Goal: Task Accomplishment & Management: Manage account settings

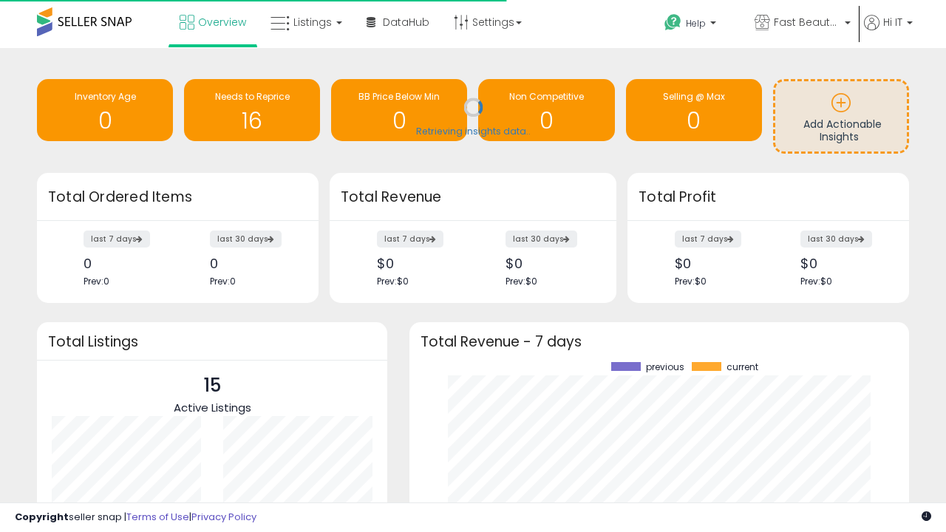
scroll to position [205, 470]
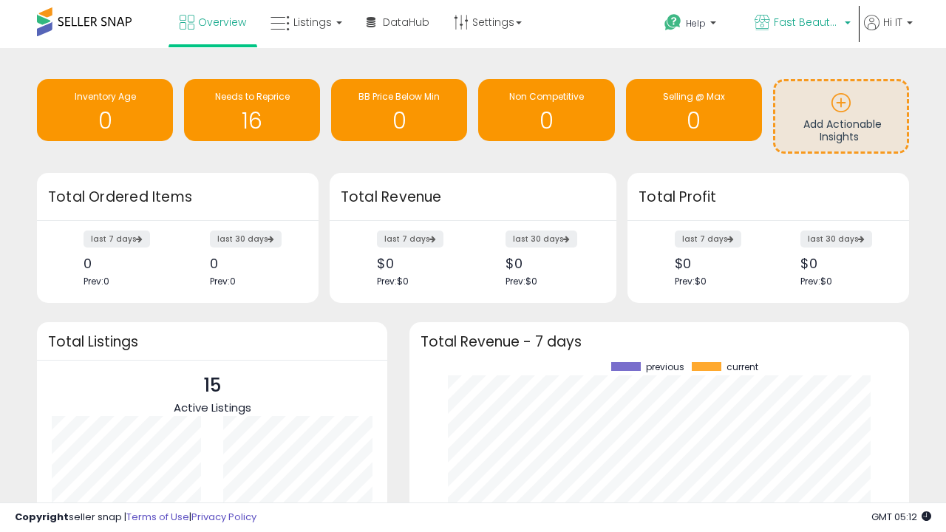
click at [801, 24] on span "Fast Beauty ([GEOGRAPHIC_DATA])" at bounding box center [807, 22] width 67 height 15
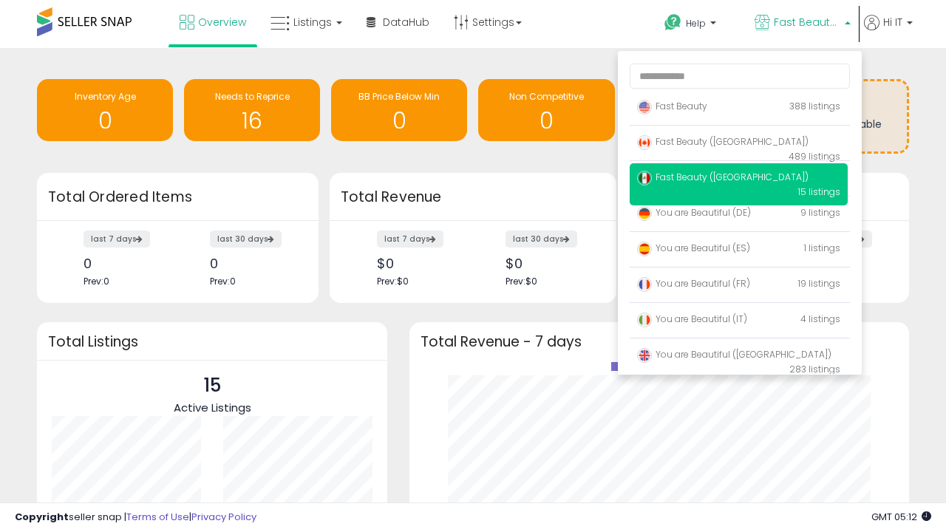
click at [738, 180] on span "Fast Beauty ([GEOGRAPHIC_DATA])" at bounding box center [722, 177] width 171 height 13
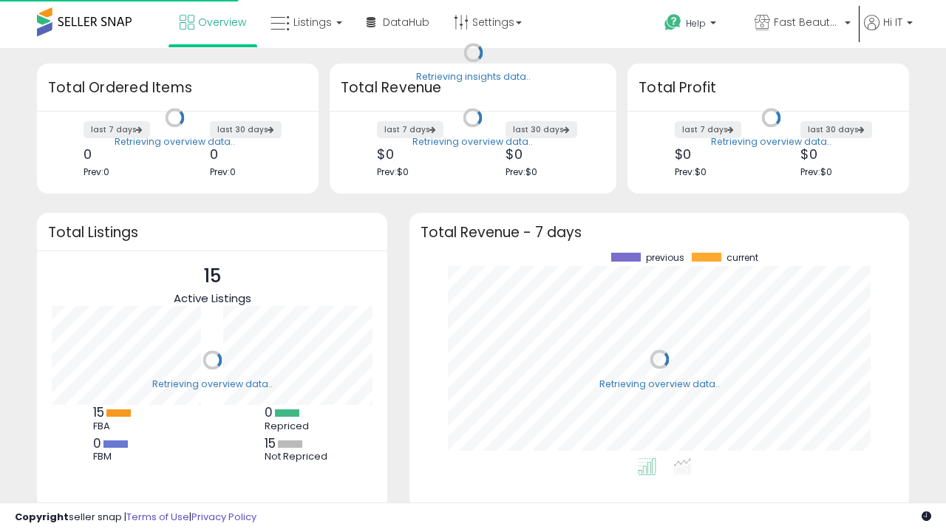
scroll to position [205, 470]
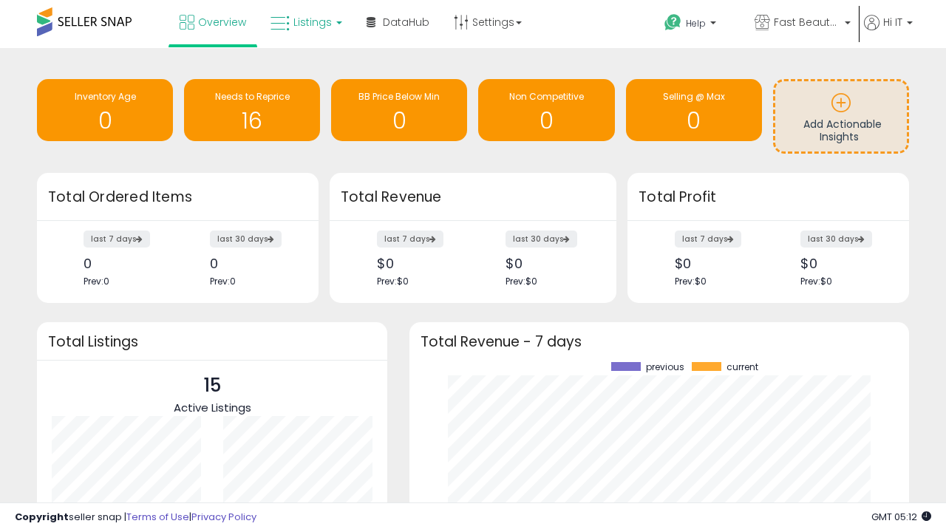
click at [304, 22] on span "Listings" at bounding box center [312, 22] width 38 height 15
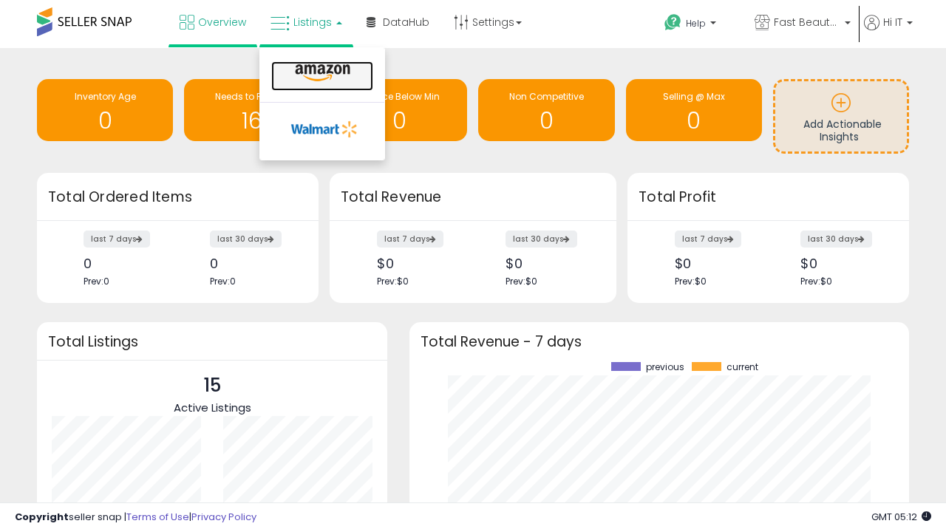
click at [321, 73] on icon at bounding box center [322, 73] width 64 height 19
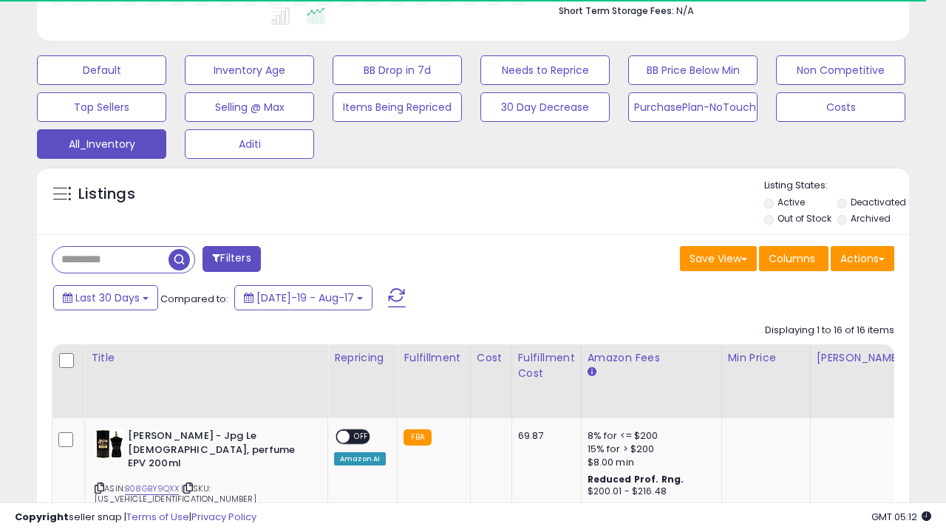
scroll to position [695, 0]
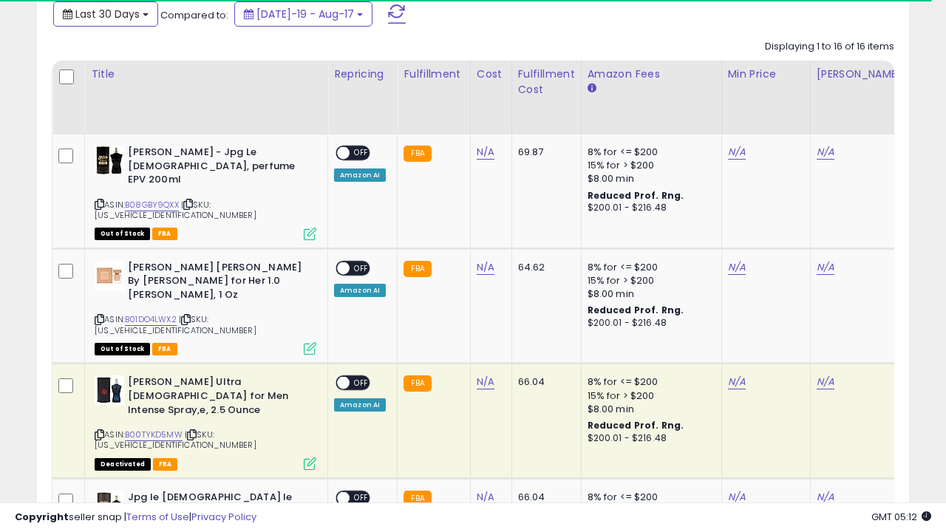
click at [94, 13] on span "Last 30 Days" at bounding box center [107, 14] width 64 height 15
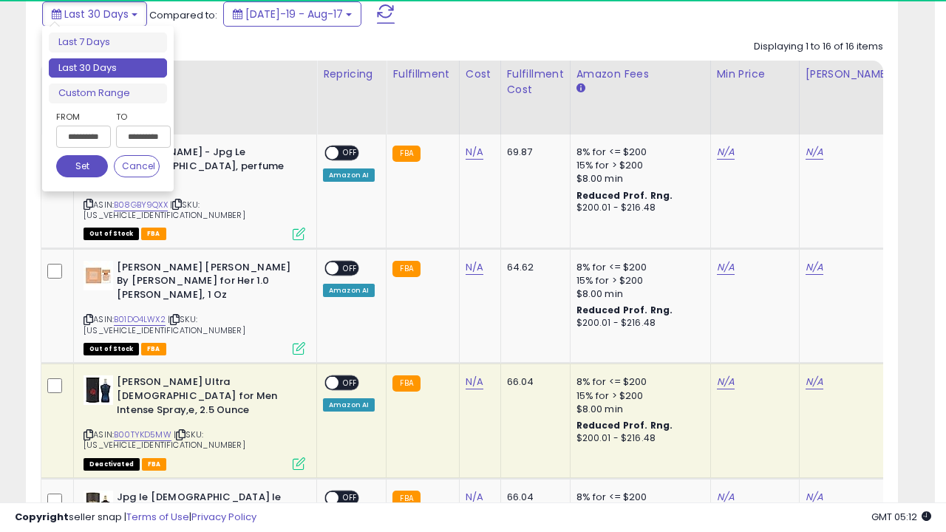
click at [108, 68] on li "Last 30 Days" at bounding box center [108, 68] width 118 height 20
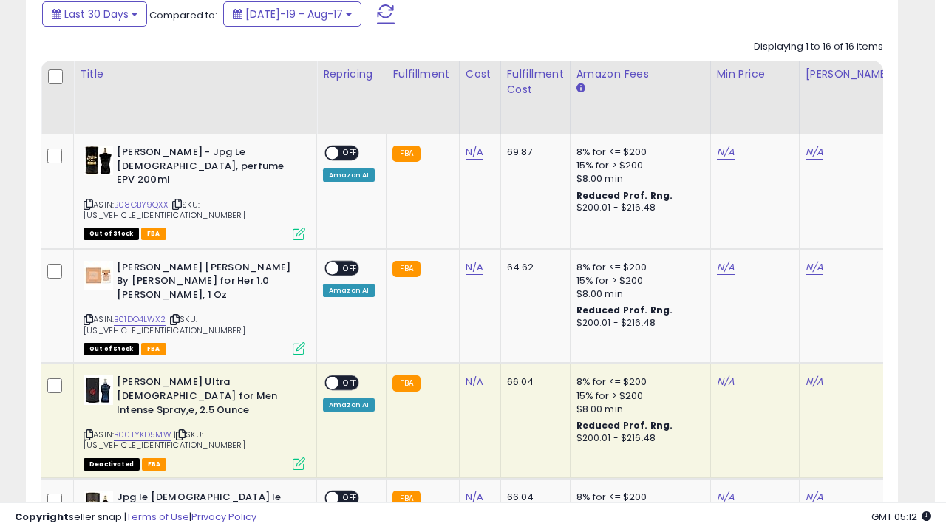
scroll to position [303, 504]
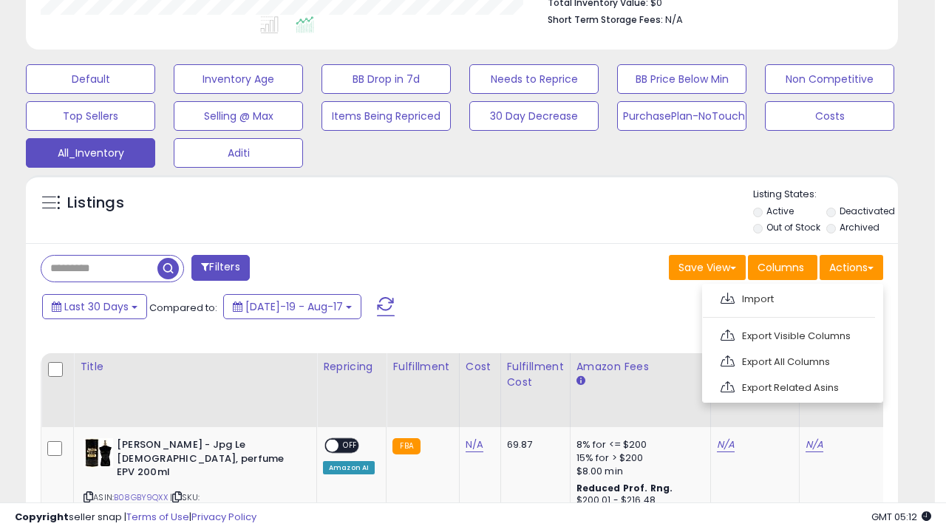
click at [791, 360] on link "Export All Columns" at bounding box center [791, 361] width 162 height 23
